Goal: Information Seeking & Learning: Learn about a topic

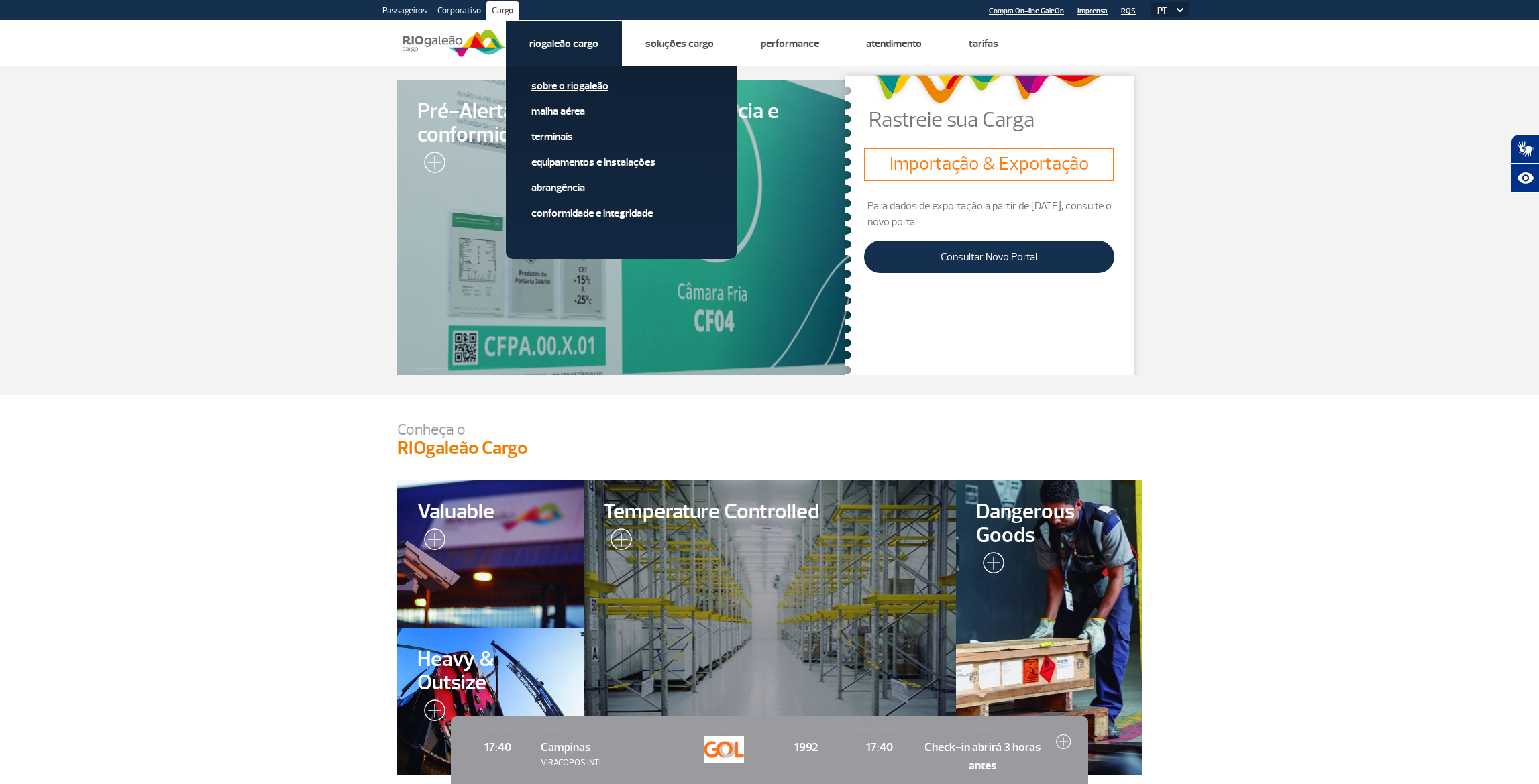
click at [586, 79] on link "Sobre o RIOgaleão" at bounding box center [621, 85] width 180 height 15
click at [587, 80] on link "Sobre o RIOgaleão" at bounding box center [621, 85] width 180 height 15
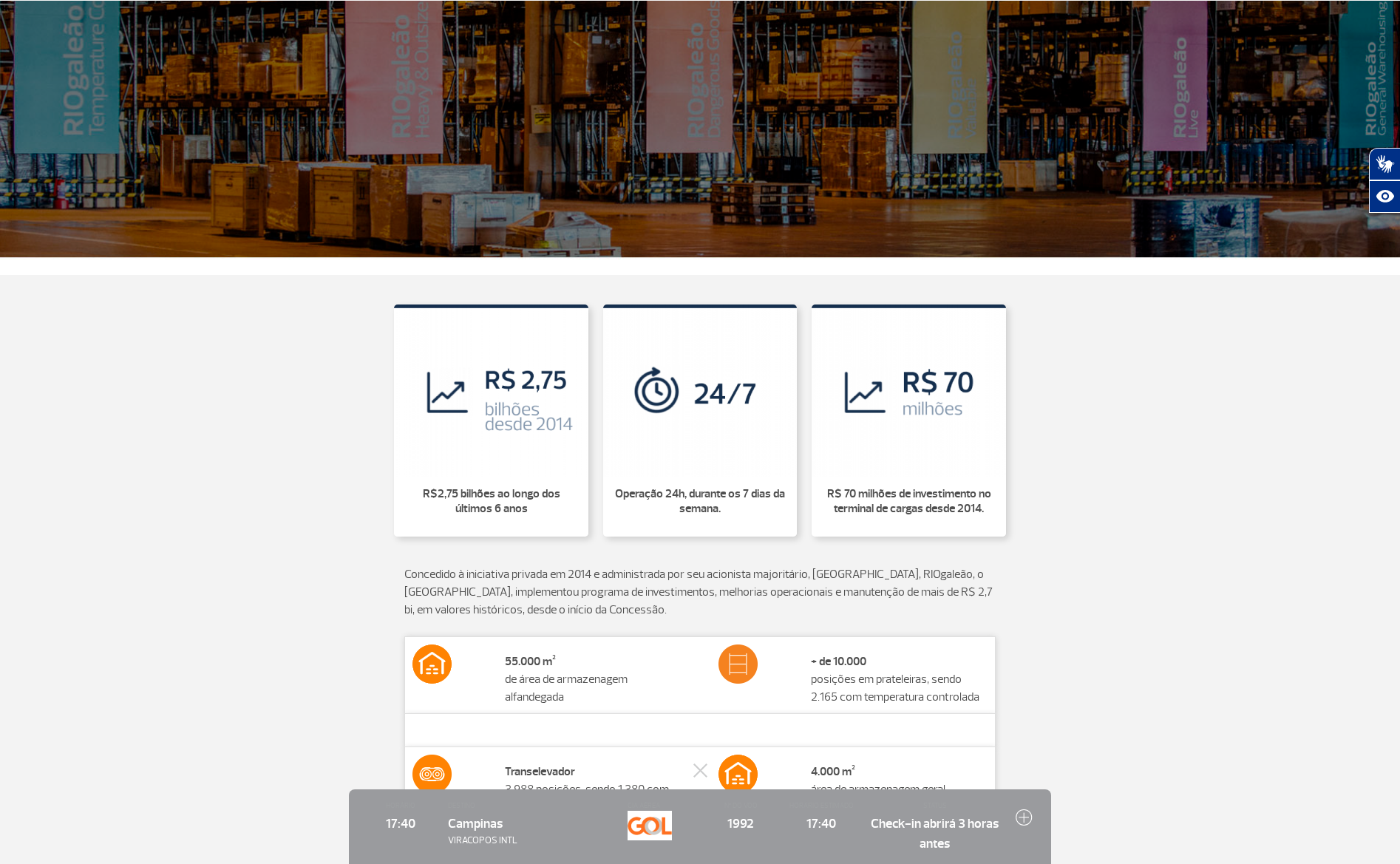
scroll to position [208, 0]
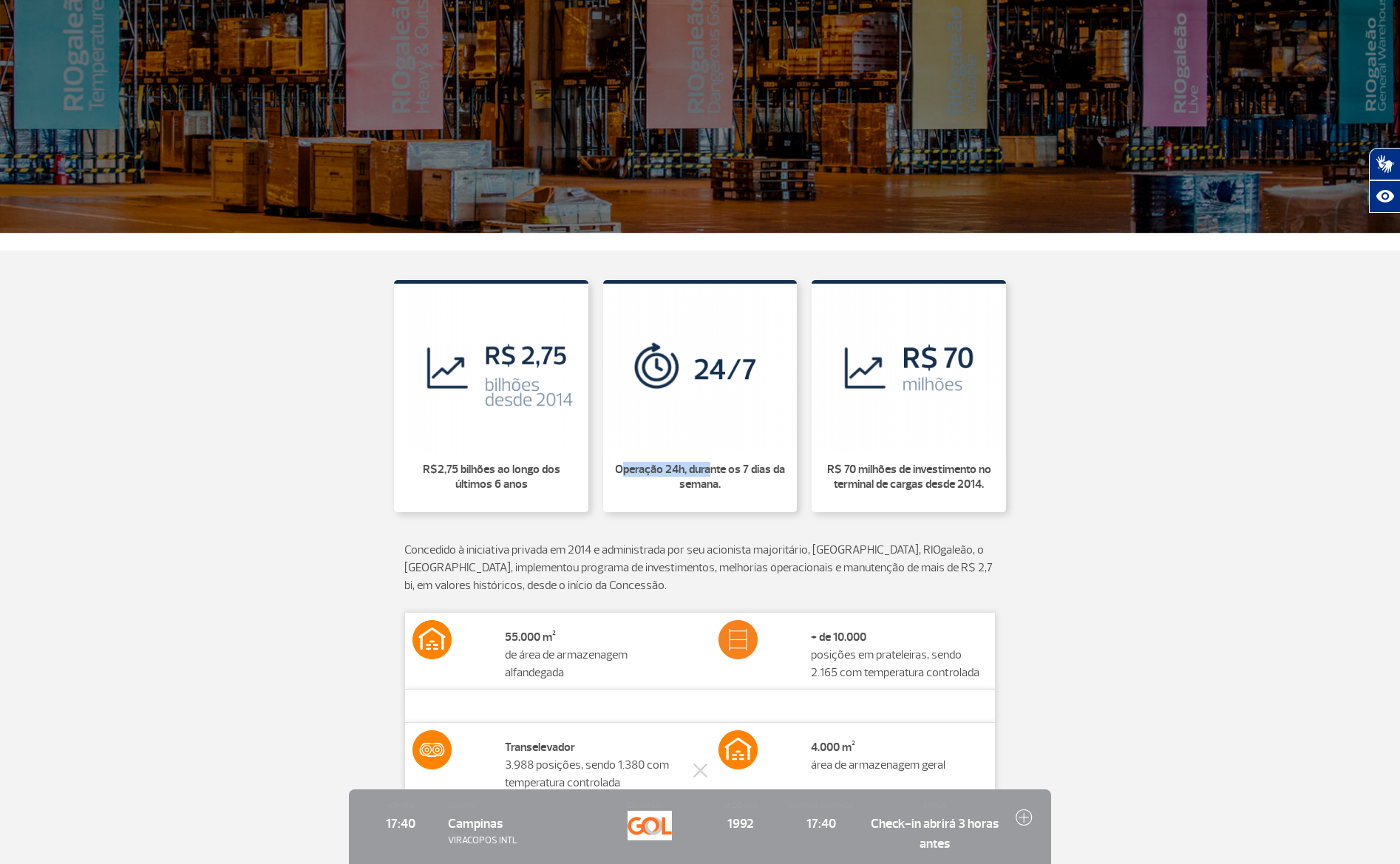
drag, startPoint x: 632, startPoint y: 465, endPoint x: 725, endPoint y: 472, distance: 93.3
click at [732, 472] on p "Operação 24h, durante os 7 dias da semana." at bounding box center [700, 476] width 177 height 30
drag, startPoint x: 1117, startPoint y: 357, endPoint x: 1069, endPoint y: 356, distance: 48.0
click at [1112, 357] on div "R$2,75 bilhões ao longo dos últimos 6 anos Operação 24h, durante os 7 dias da s…" at bounding box center [699, 394] width 843 height 257
drag, startPoint x: 498, startPoint y: 657, endPoint x: 570, endPoint y: 672, distance: 73.5
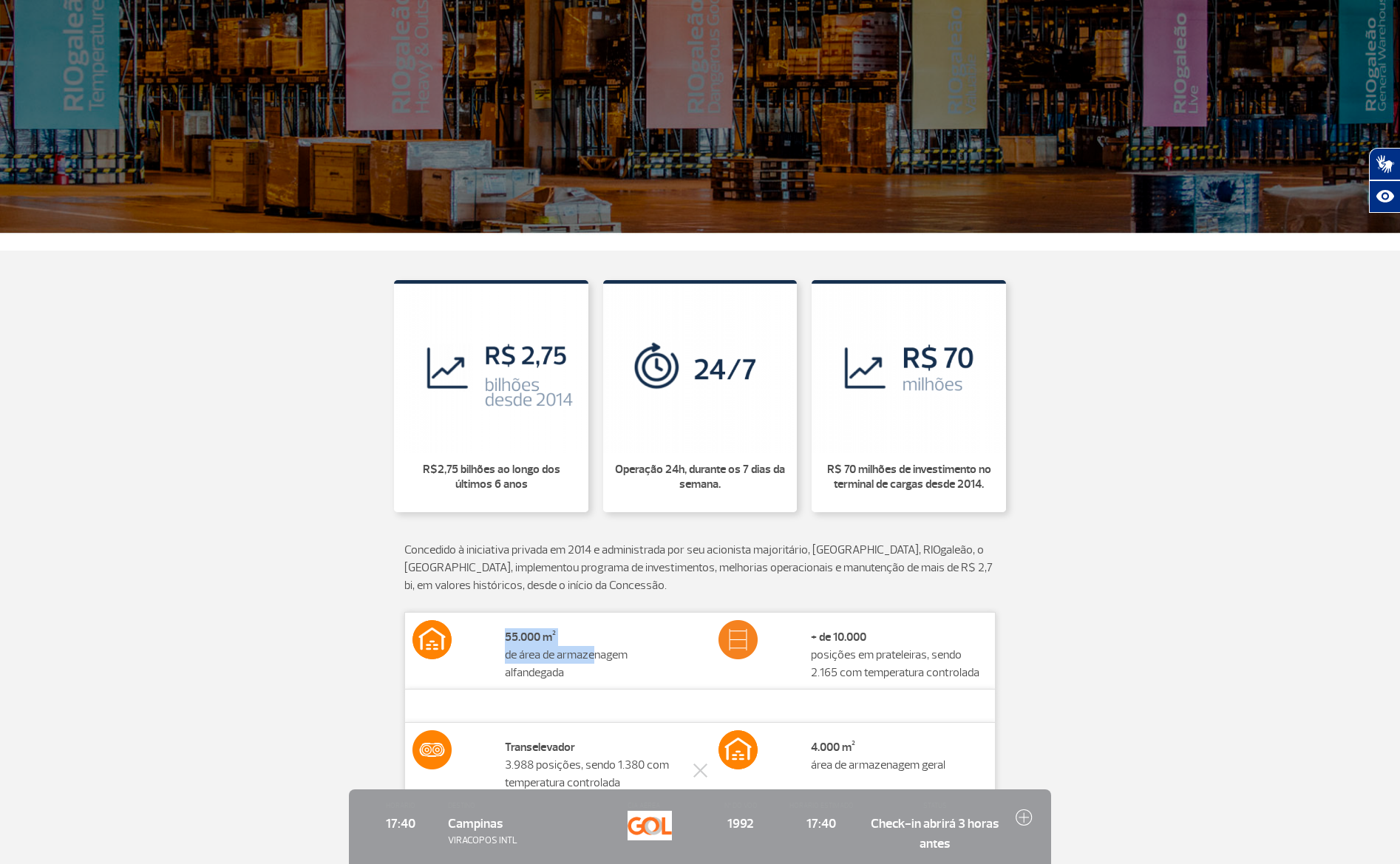
click at [570, 672] on td "55.000 m² de área de armazenagem alfandegada" at bounding box center [593, 650] width 192 height 76
drag, startPoint x: 984, startPoint y: 690, endPoint x: 765, endPoint y: 634, distance: 226.0
click at [765, 634] on tr "55.000 m² de área de armazenagem alfandegada + de 10.000 posições em [GEOGRAPHI…" at bounding box center [700, 650] width 590 height 76
drag, startPoint x: 1033, startPoint y: 678, endPoint x: 1023, endPoint y: 690, distance: 15.6
click at [1033, 678] on div "55.000 m² de área de armazenagem alfandegada + de 10.000 posições em [GEOGRAPHI…" at bounding box center [700, 722] width 821 height 221
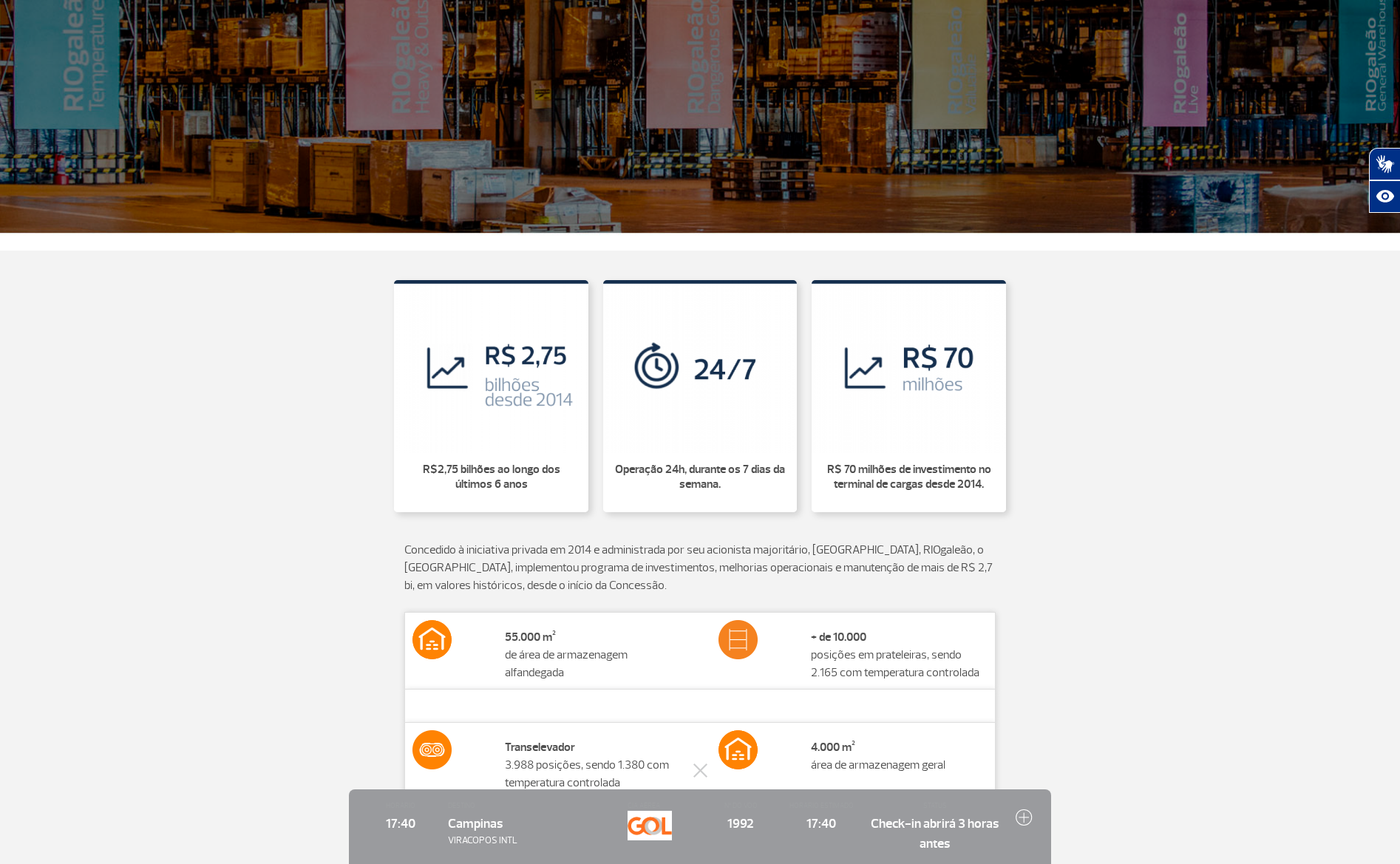
drag, startPoint x: 963, startPoint y: 692, endPoint x: 743, endPoint y: 644, distance: 225.2
click at [743, 645] on tr "55.000 m² de área de armazenagem alfandegada + de 10.000 posições em [GEOGRAPHI…" at bounding box center [700, 650] width 590 height 76
drag, startPoint x: 502, startPoint y: 655, endPoint x: 580, endPoint y: 696, distance: 88.1
click at [584, 688] on td "55.000 m² de área de armazenagem alfandegada" at bounding box center [593, 650] width 192 height 76
drag, startPoint x: 635, startPoint y: 672, endPoint x: 614, endPoint y: 678, distance: 21.8
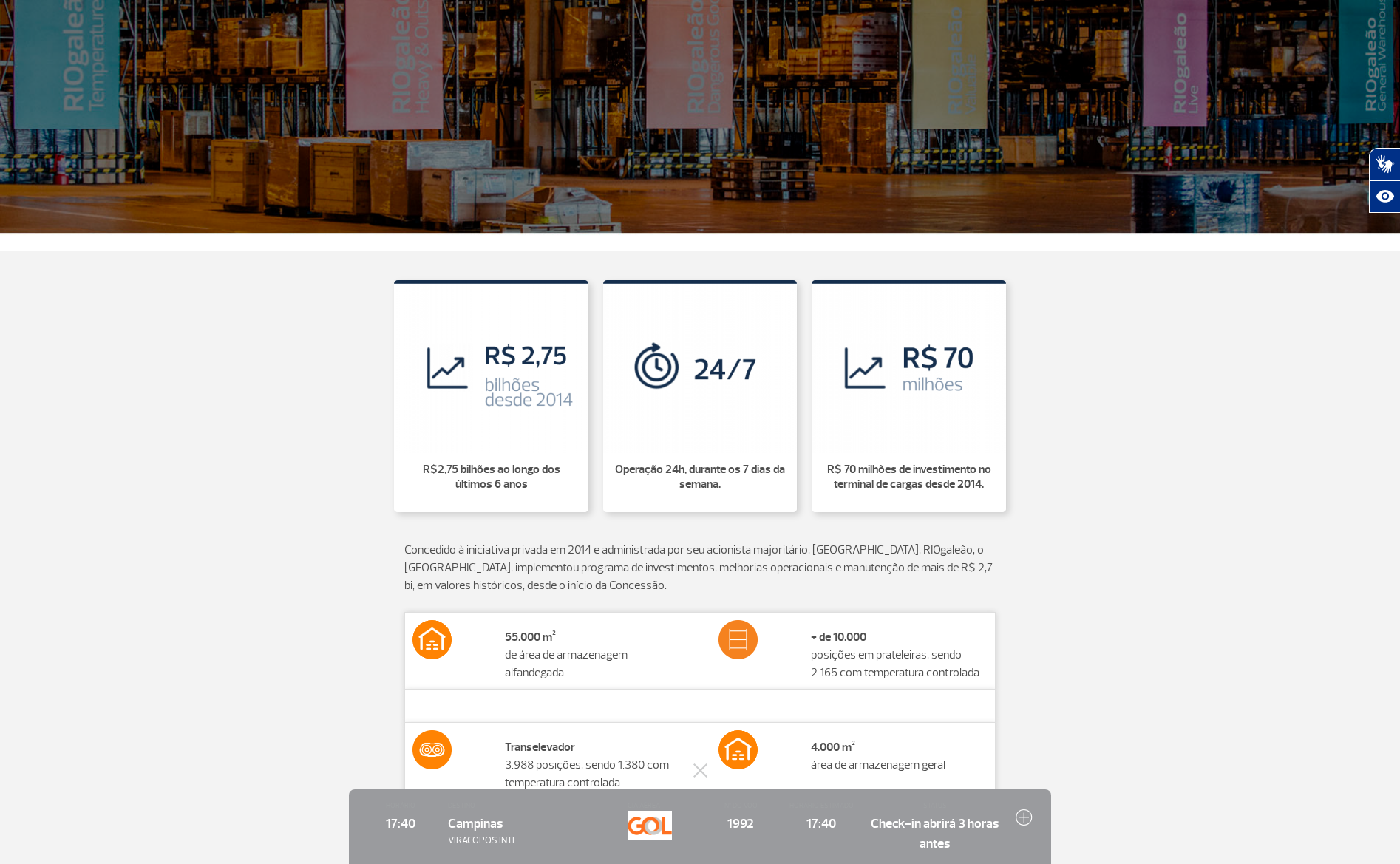
click at [632, 672] on td "55.000 m² de área de armazenagem alfandegada" at bounding box center [593, 650] width 192 height 76
drag, startPoint x: 570, startPoint y: 684, endPoint x: 516, endPoint y: 665, distance: 57.2
click at [496, 665] on tr "55.000 m² de área de armazenagem alfandegada + de 10.000 posições em [GEOGRAPHI…" at bounding box center [700, 650] width 590 height 76
drag, startPoint x: 576, startPoint y: 694, endPoint x: 517, endPoint y: 677, distance: 61.4
click at [492, 678] on tr "55.000 m² de área de armazenagem alfandegada + de 10.000 posições em [GEOGRAPHI…" at bounding box center [700, 650] width 590 height 76
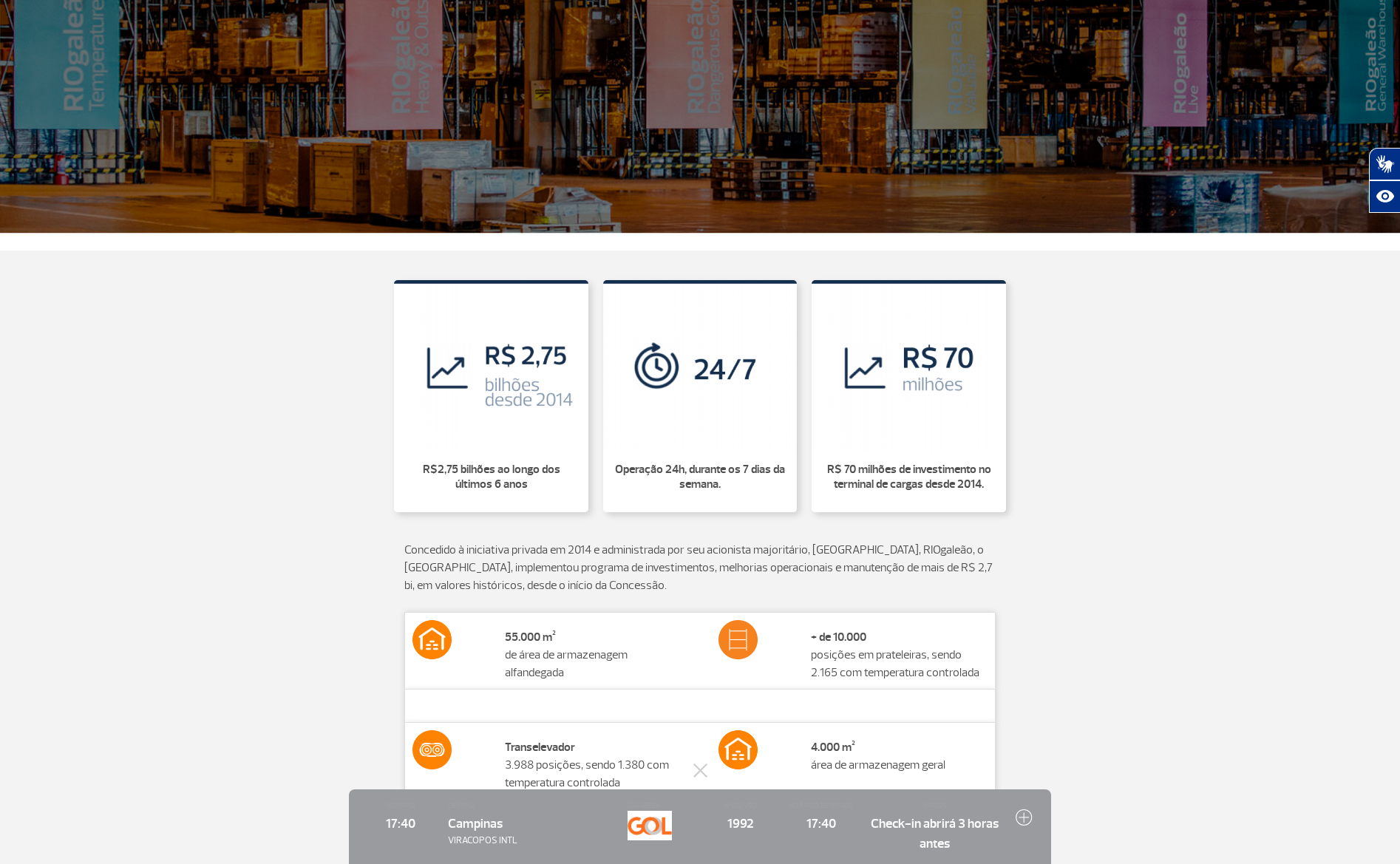
drag, startPoint x: 525, startPoint y: 670, endPoint x: 586, endPoint y: 686, distance: 63.1
click at [586, 686] on td "55.000 m² de área de armazenagem alfandegada" at bounding box center [593, 650] width 192 height 76
drag, startPoint x: 560, startPoint y: 687, endPoint x: 501, endPoint y: 668, distance: 62.0
click at [499, 670] on td "55.000 m² de área de armazenagem alfandegada" at bounding box center [593, 650] width 192 height 76
copy td "de área de armazenagem alfandegada"
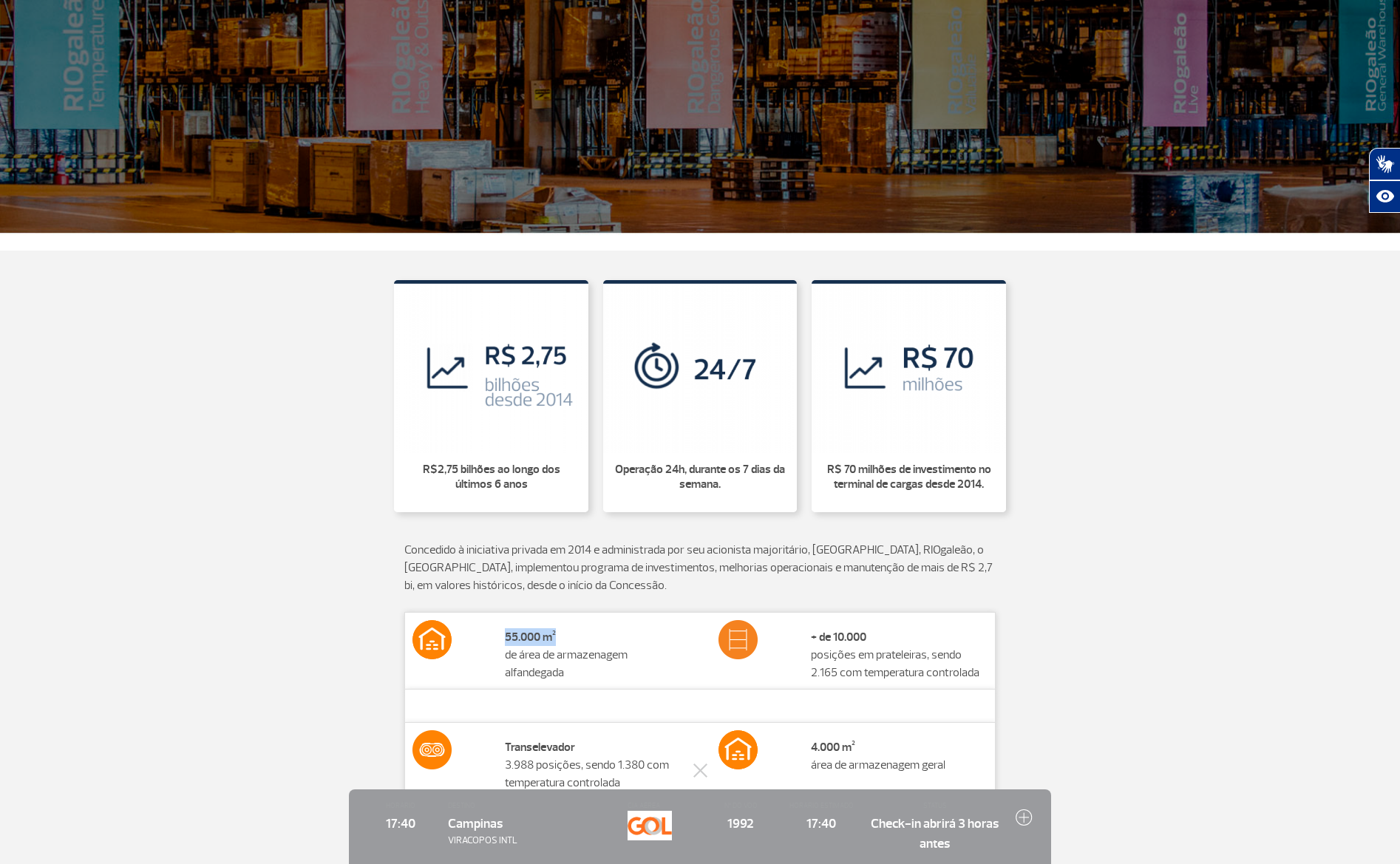
drag, startPoint x: 506, startPoint y: 655, endPoint x: 551, endPoint y: 648, distance: 45.5
click at [555, 653] on td "55.000 m² de área de armazenagem alfandegada" at bounding box center [593, 650] width 192 height 76
drag, startPoint x: 430, startPoint y: 655, endPoint x: 437, endPoint y: 665, distance: 12.2
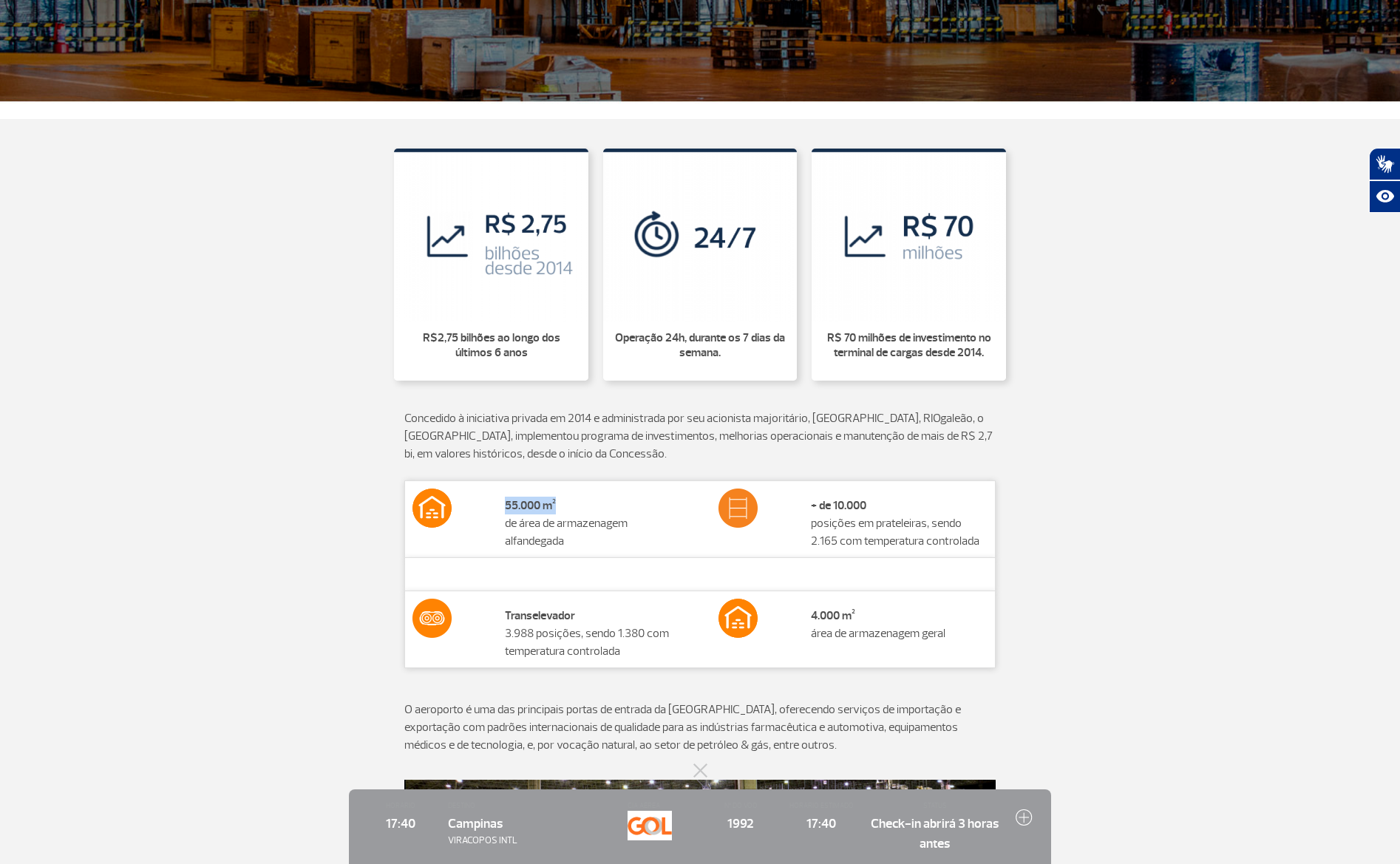
scroll to position [443, 0]
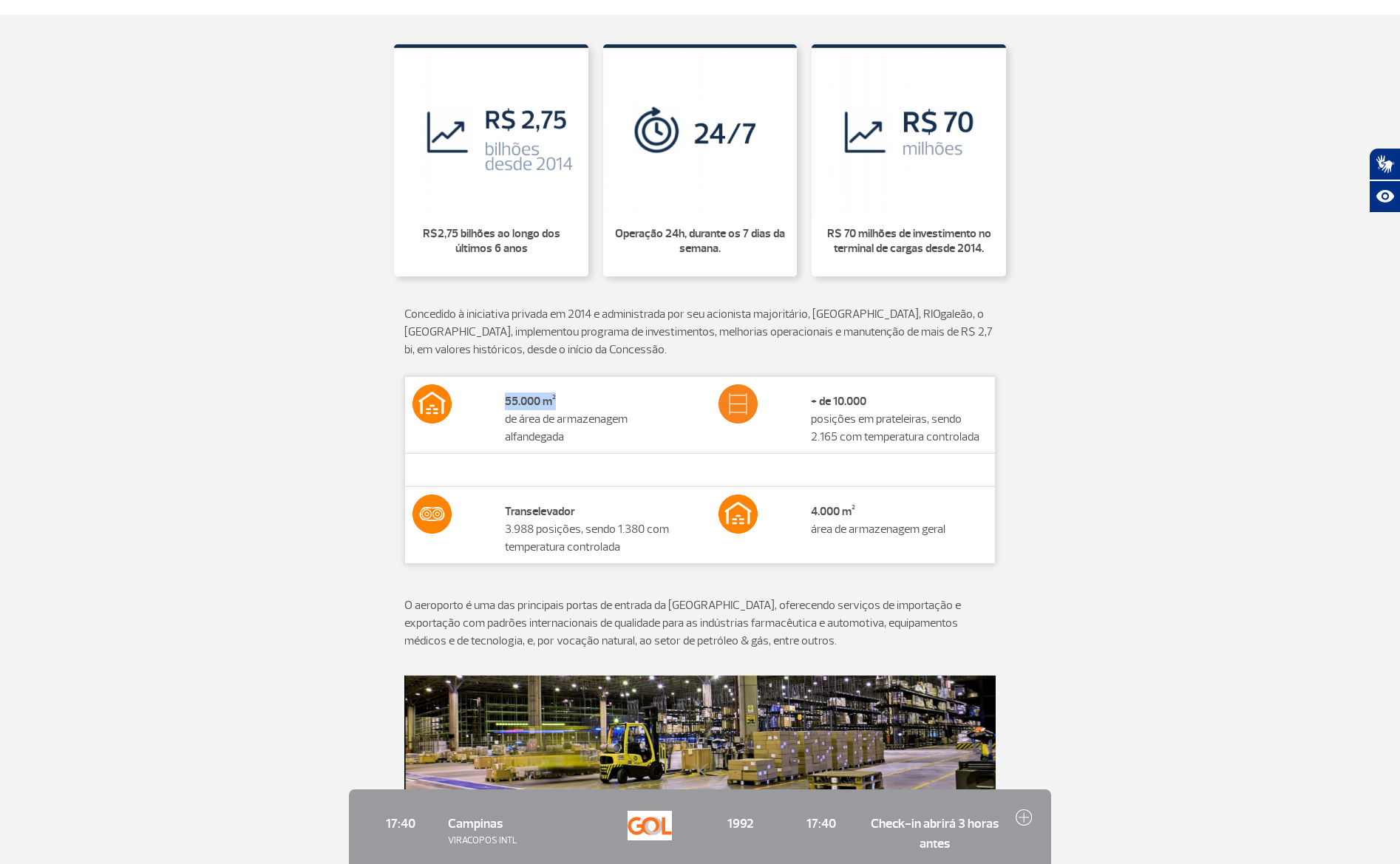
click at [699, 768] on button at bounding box center [700, 770] width 15 height 15
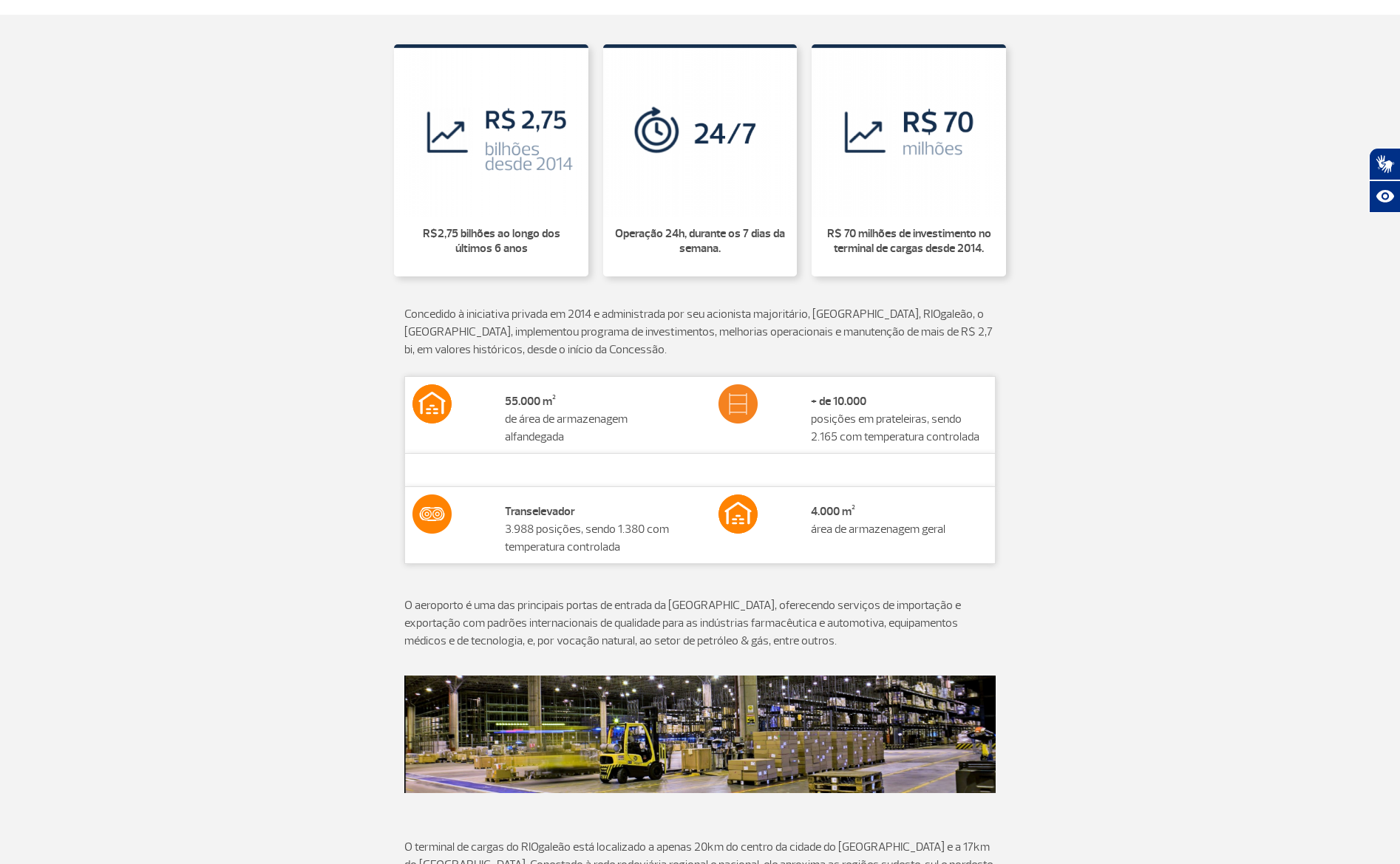
click at [736, 487] on td at bounding box center [746, 470] width 70 height 33
drag, startPoint x: 810, startPoint y: 445, endPoint x: 967, endPoint y: 456, distance: 157.4
click at [969, 453] on td "+ de 10.000 posições em prateleiras, sendo 2.165 com temperatura controlada" at bounding box center [899, 415] width 192 height 76
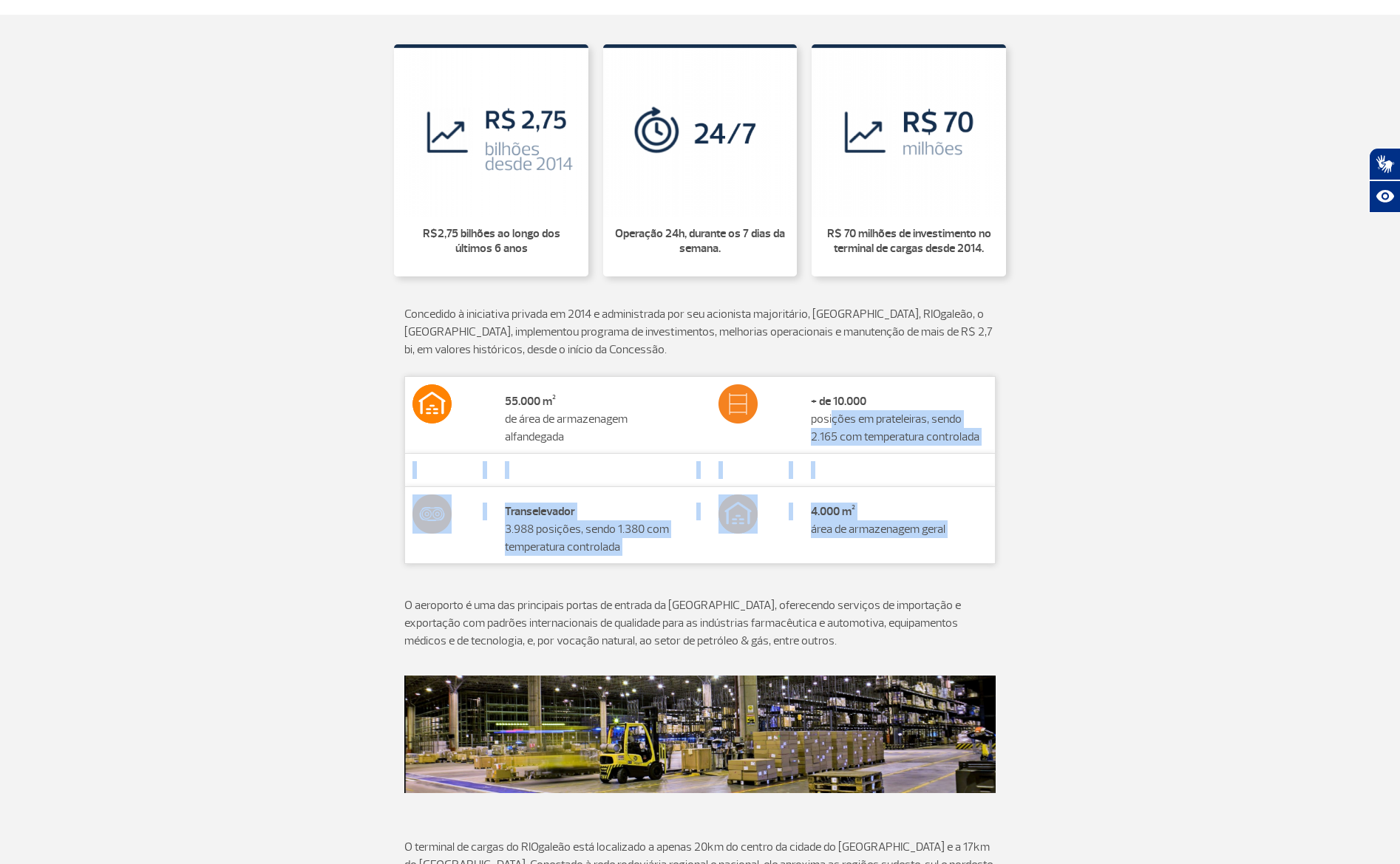
drag, startPoint x: 843, startPoint y: 429, endPoint x: 1009, endPoint y: 447, distance: 167.0
click at [1030, 455] on div "55.000 m² de área de armazenagem alfandegada + de 10.000 posições em [GEOGRAPHI…" at bounding box center [700, 487] width 821 height 221
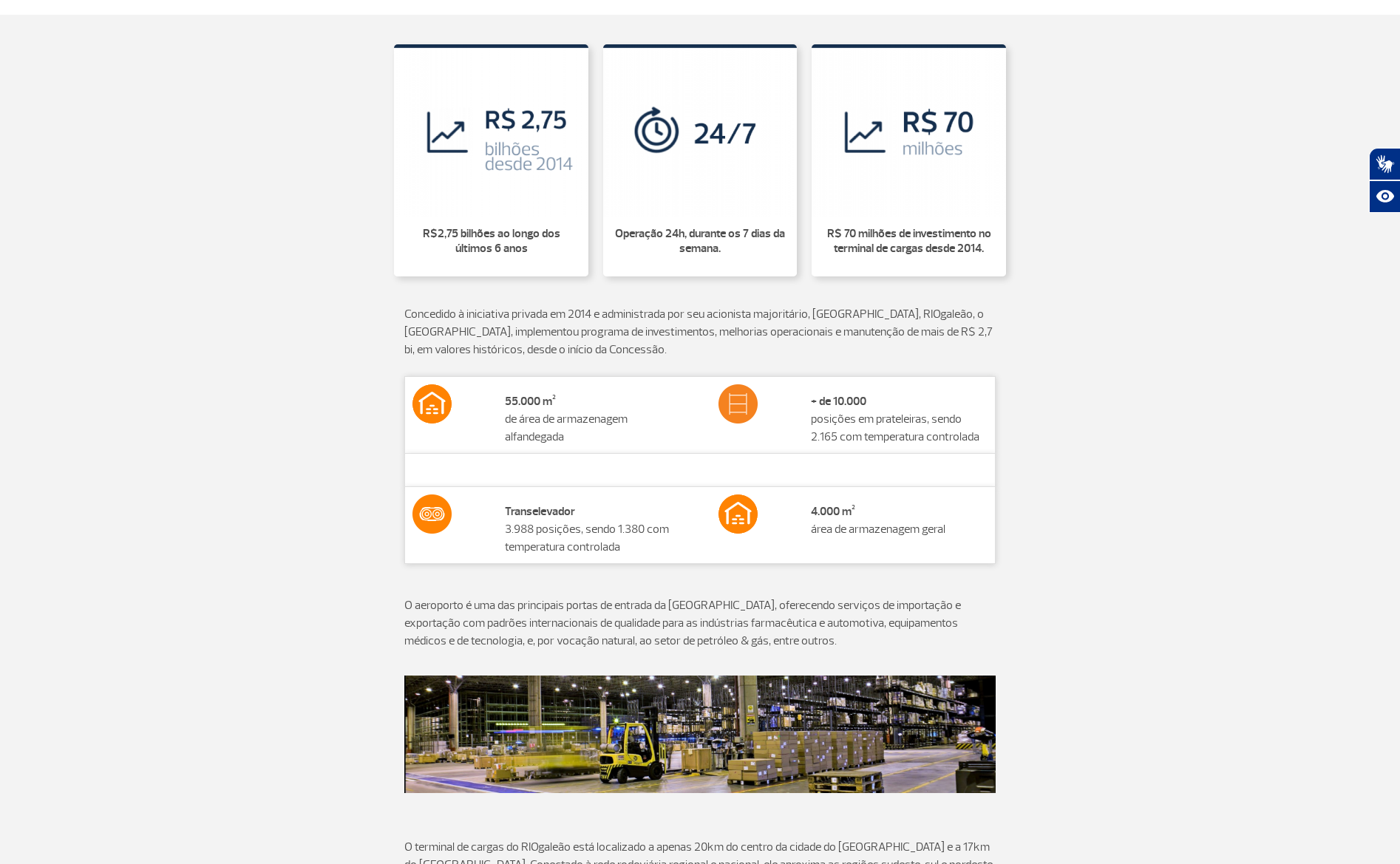
click at [944, 444] on td "+ de 10.000 posições em prateleiras, sendo 2.165 com temperatura controlada" at bounding box center [899, 415] width 192 height 76
drag, startPoint x: 940, startPoint y: 447, endPoint x: 861, endPoint y: 438, distance: 79.5
click at [860, 438] on td "+ de 10.000 posições em prateleiras, sendo 2.165 com temperatura controlada" at bounding box center [899, 415] width 192 height 76
click at [1092, 459] on div "55.000 m² de área de armazenagem alfandegada + de 10.000 posições em [GEOGRAPHI…" at bounding box center [700, 487] width 821 height 221
click at [1090, 474] on div "55.000 m² de área de armazenagem alfandegada + de 10.000 posições em [GEOGRAPHI…" at bounding box center [700, 487] width 821 height 221
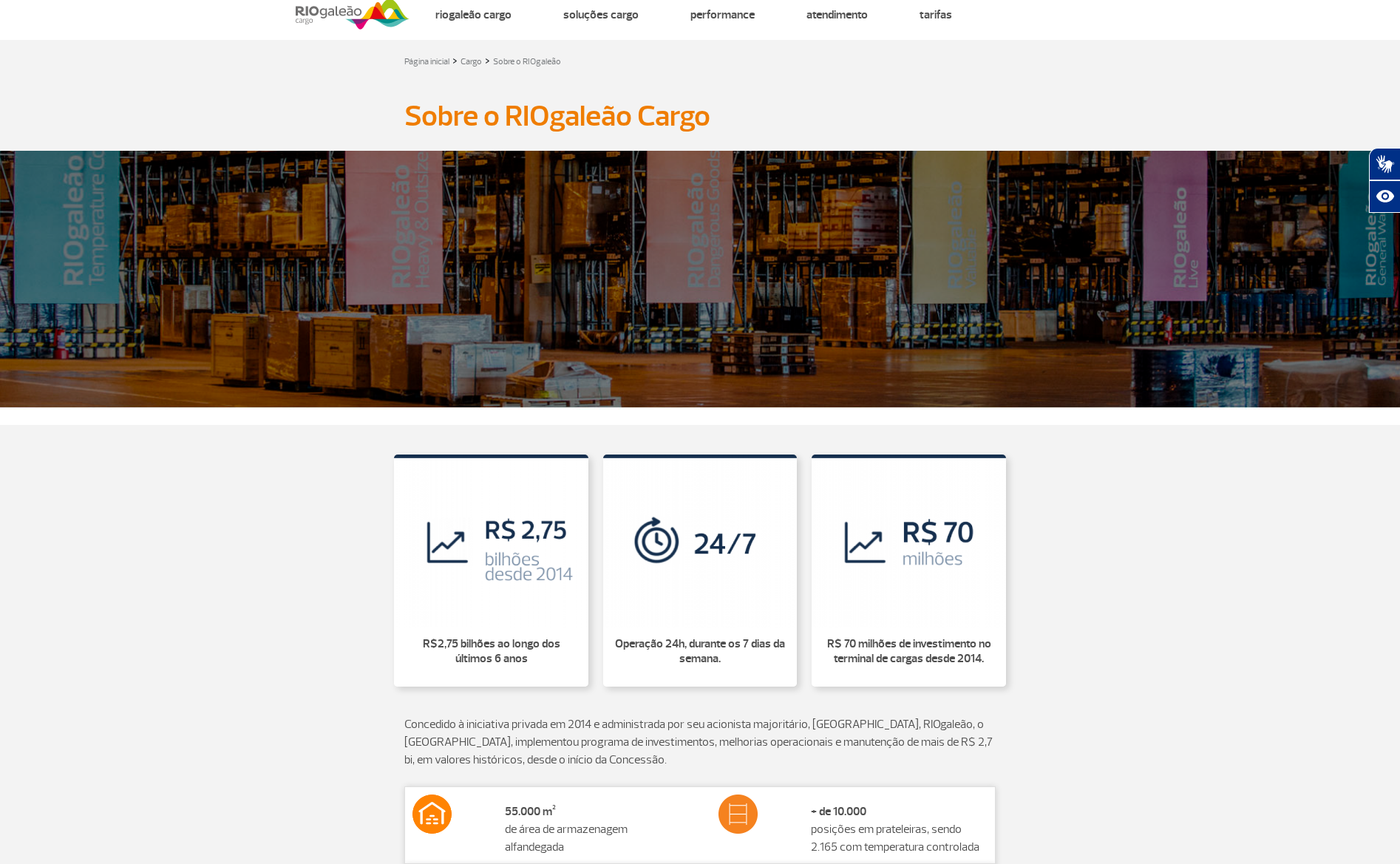
scroll to position [0, 0]
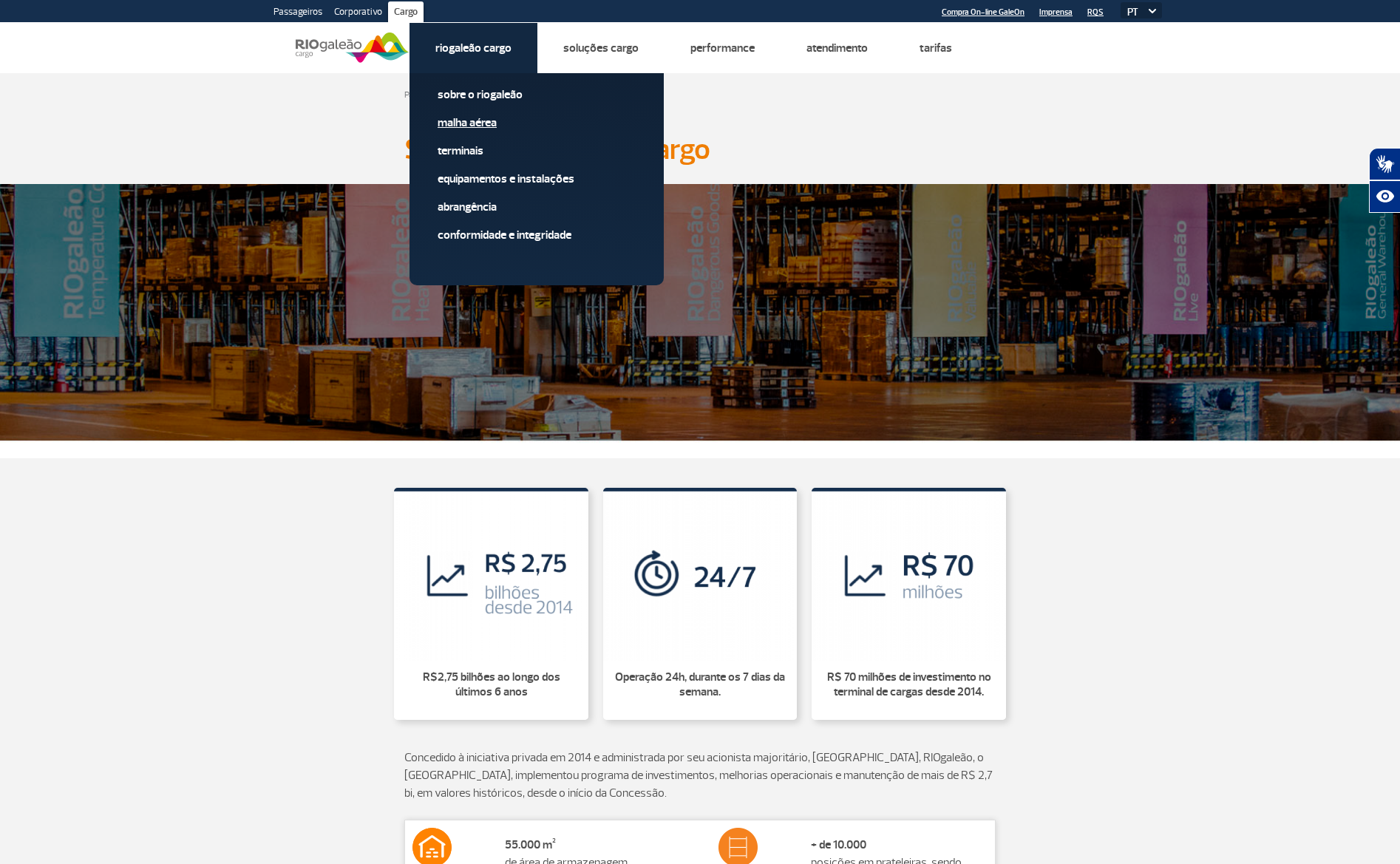
click at [485, 127] on link "Malha Aérea" at bounding box center [537, 123] width 198 height 17
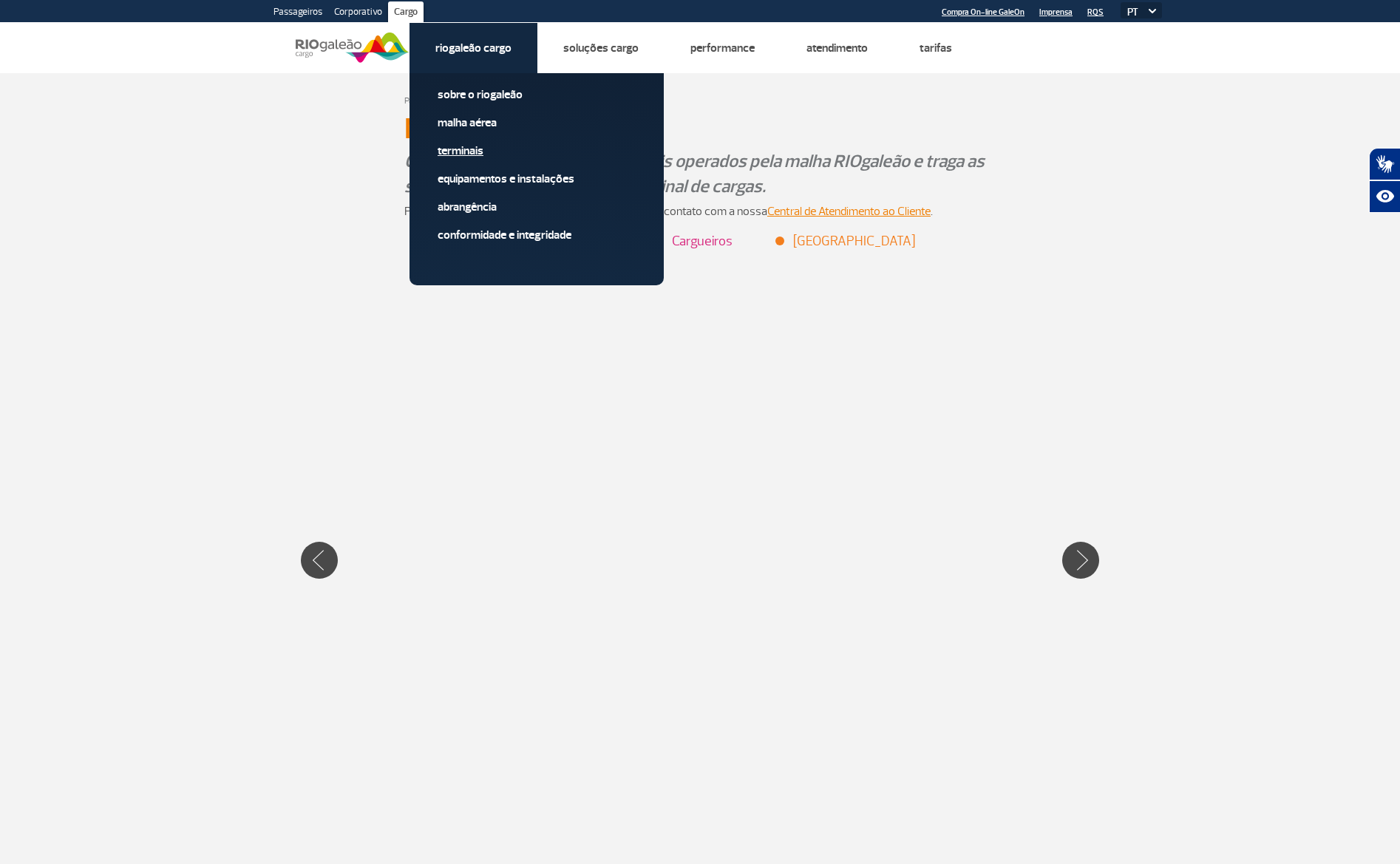
click at [477, 150] on link "Terminais" at bounding box center [537, 150] width 198 height 17
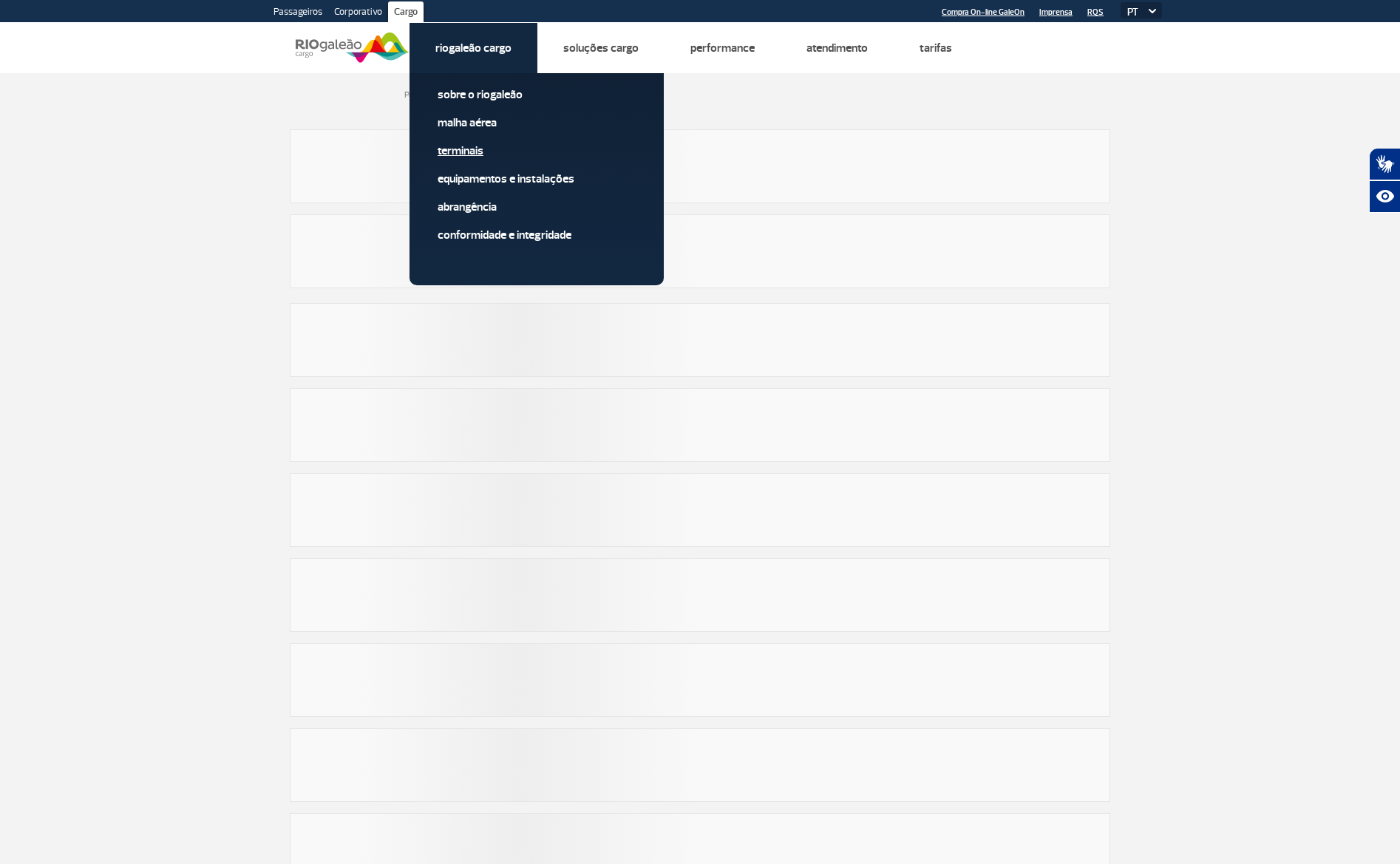
click at [480, 150] on link "Terminais" at bounding box center [537, 150] width 198 height 17
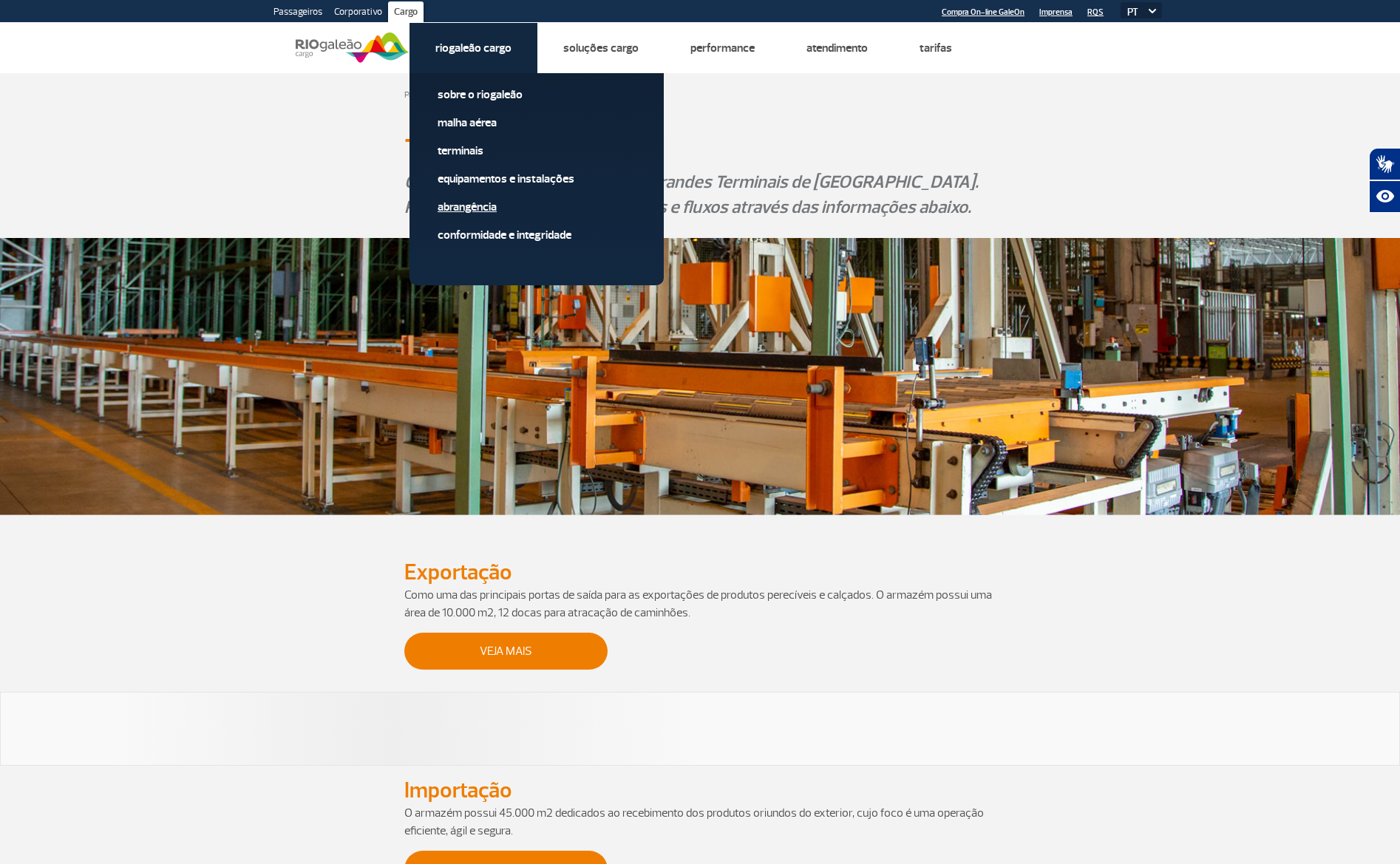
click at [483, 215] on span "Abrangência" at bounding box center [537, 213] width 198 height 28
click at [488, 210] on link "Abrangência" at bounding box center [537, 207] width 198 height 17
